Goal: Information Seeking & Learning: Learn about a topic

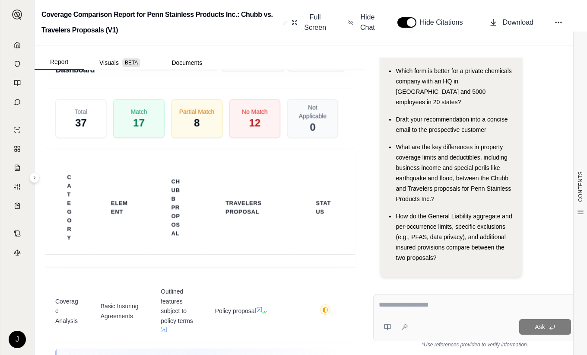
scroll to position [2353, 0]
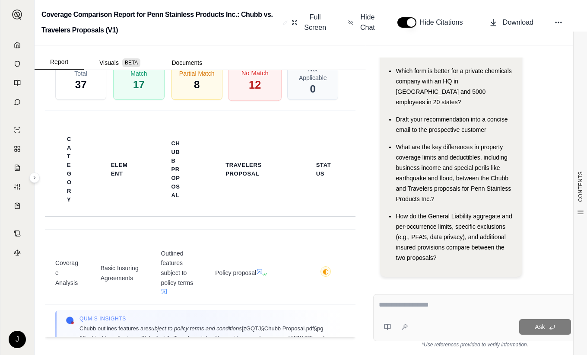
click at [257, 77] on span "No Match" at bounding box center [254, 72] width 27 height 9
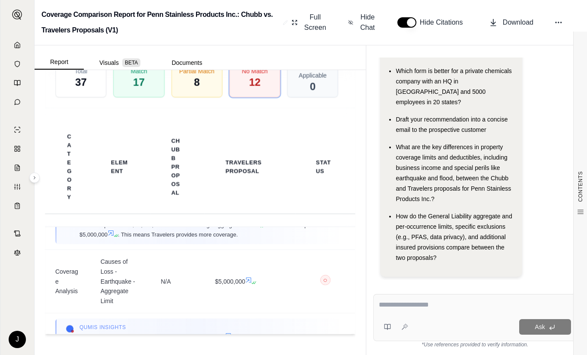
scroll to position [0, 0]
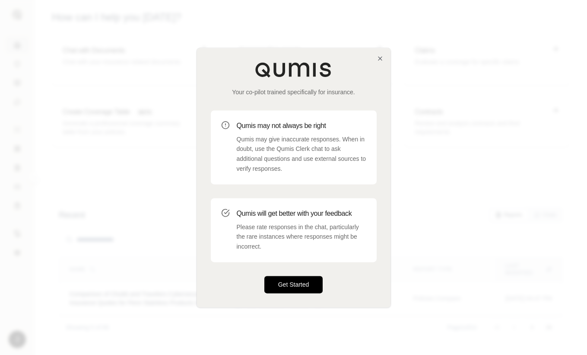
click at [282, 288] on button "Get Started" at bounding box center [293, 283] width 59 height 17
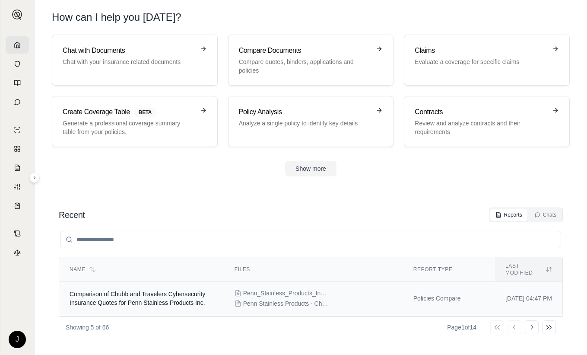
click at [121, 294] on span "Comparison of Chubb and Travelers Cybersecurity Insurance Quotes for Penn Stain…" at bounding box center [138, 298] width 136 height 16
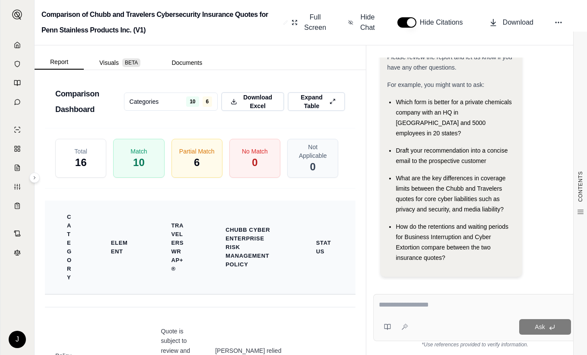
scroll to position [2754, 0]
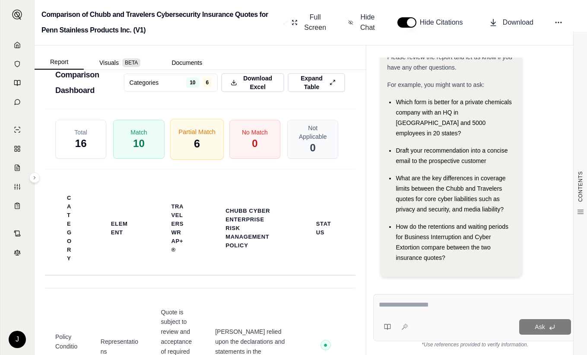
click at [184, 136] on span "Partial Match" at bounding box center [196, 131] width 37 height 9
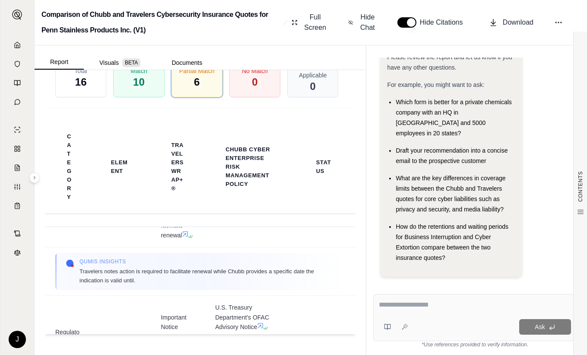
scroll to position [0, 0]
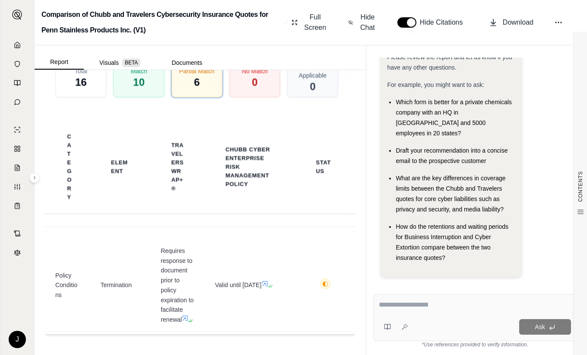
click at [155, 86] on div "Match 10" at bounding box center [139, 77] width 54 height 41
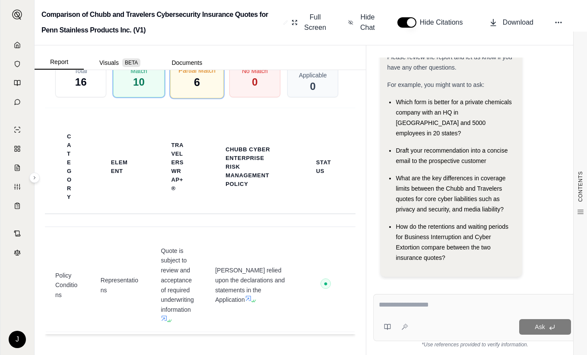
click at [205, 86] on div "Partial Match 6" at bounding box center [197, 77] width 54 height 41
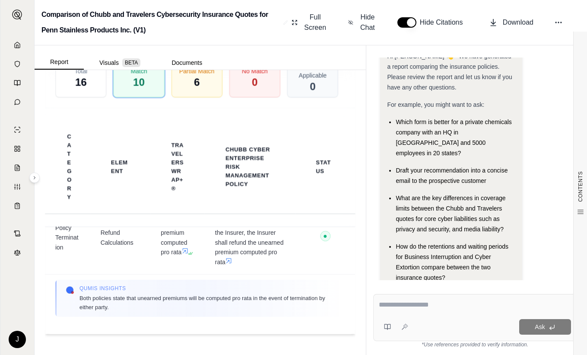
scroll to position [40, 0]
